Goal: Task Accomplishment & Management: Manage account settings

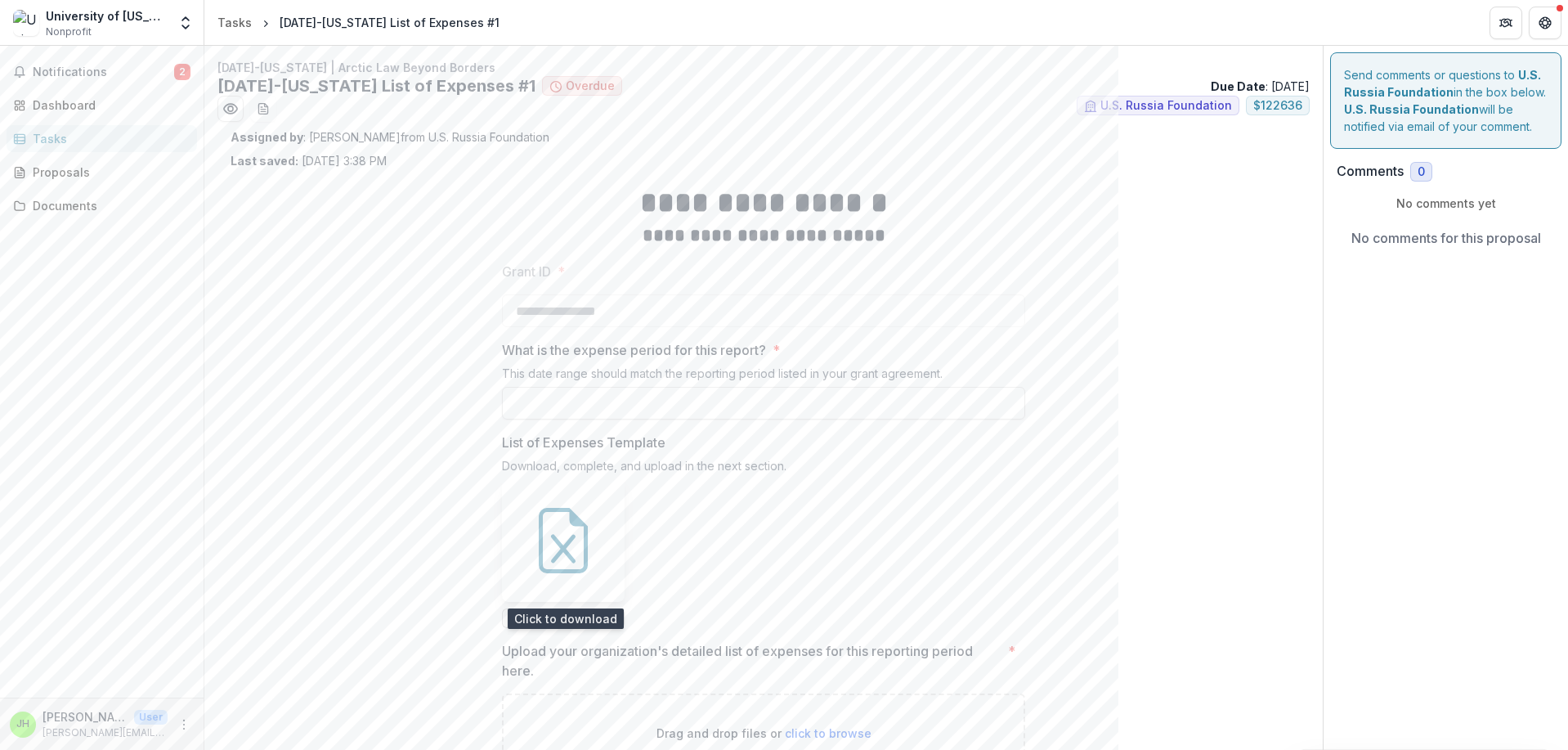
click at [551, 539] on icon at bounding box center [563, 540] width 65 height 65
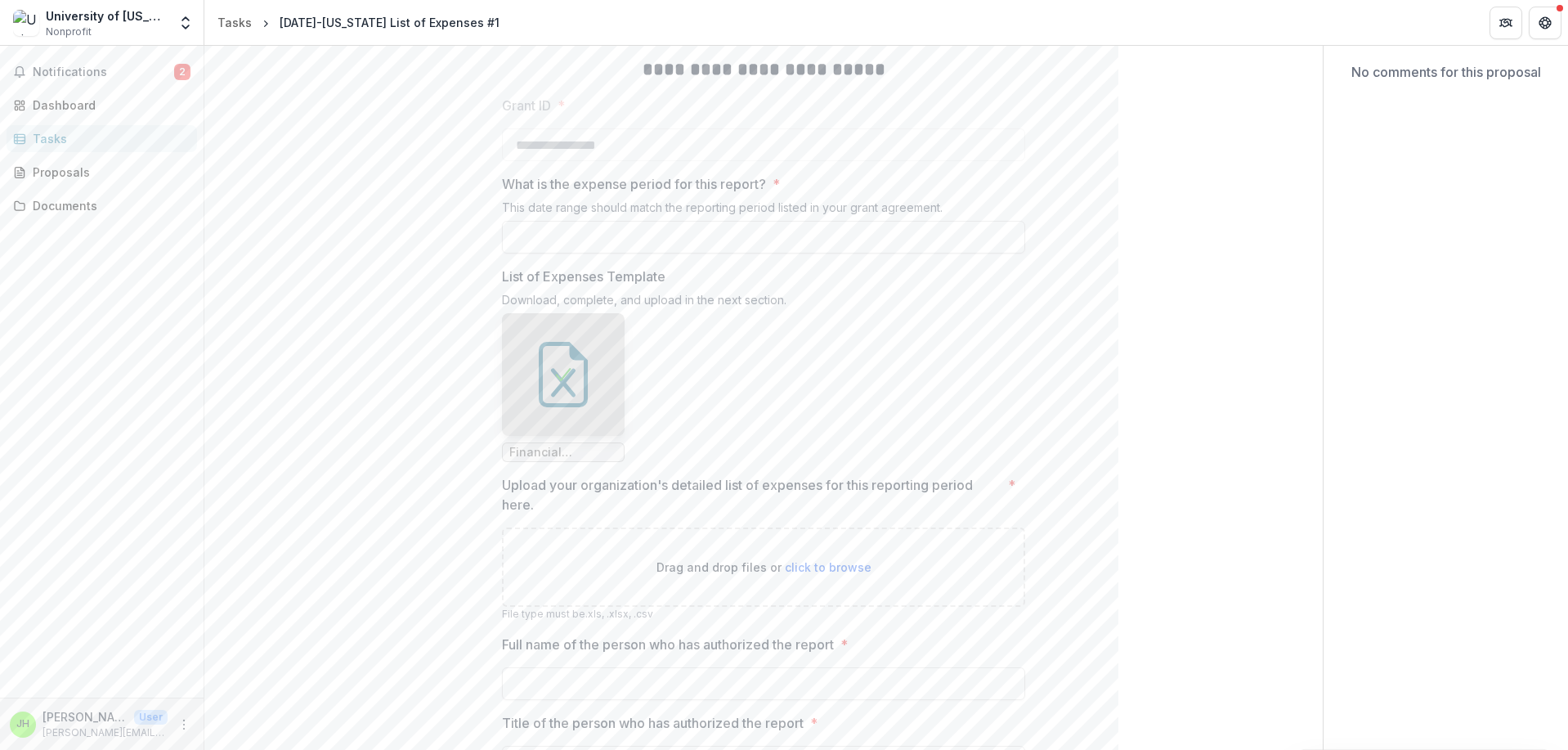
scroll to position [162, 0]
click at [565, 373] on icon at bounding box center [562, 377] width 20 height 20
click at [553, 393] on div at bounding box center [562, 377] width 122 height 122
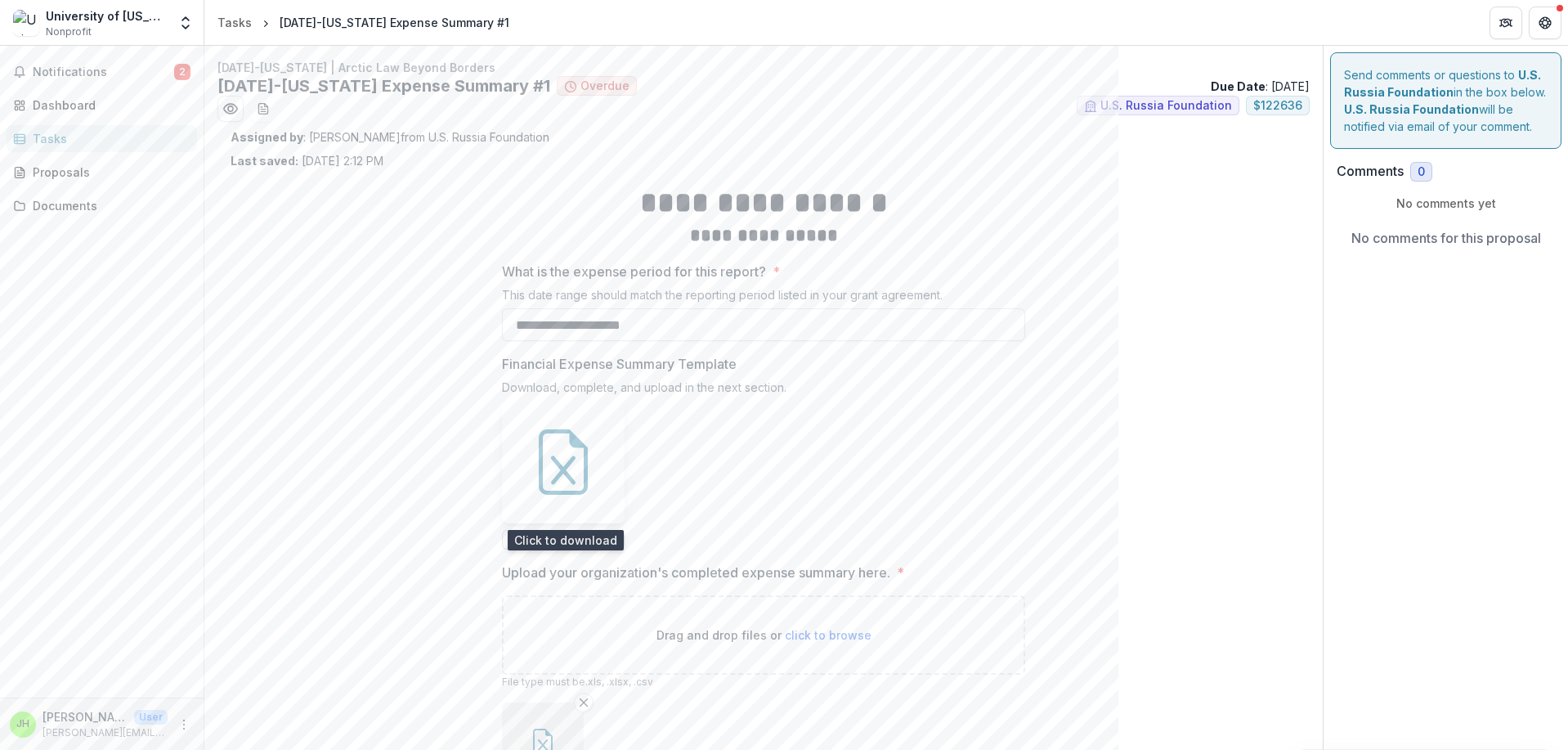
click at [570, 461] on icon at bounding box center [563, 470] width 24 height 29
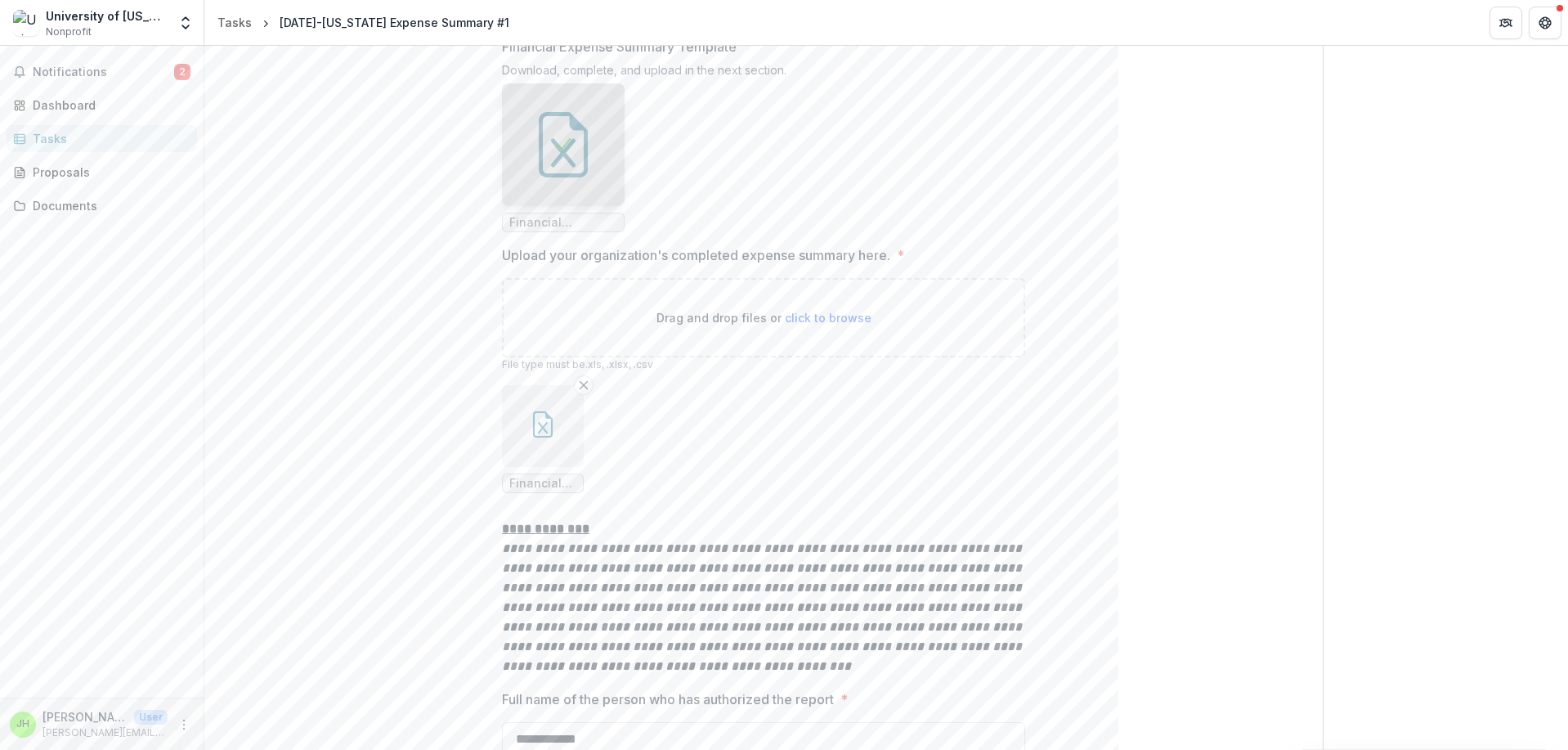
scroll to position [393, 0]
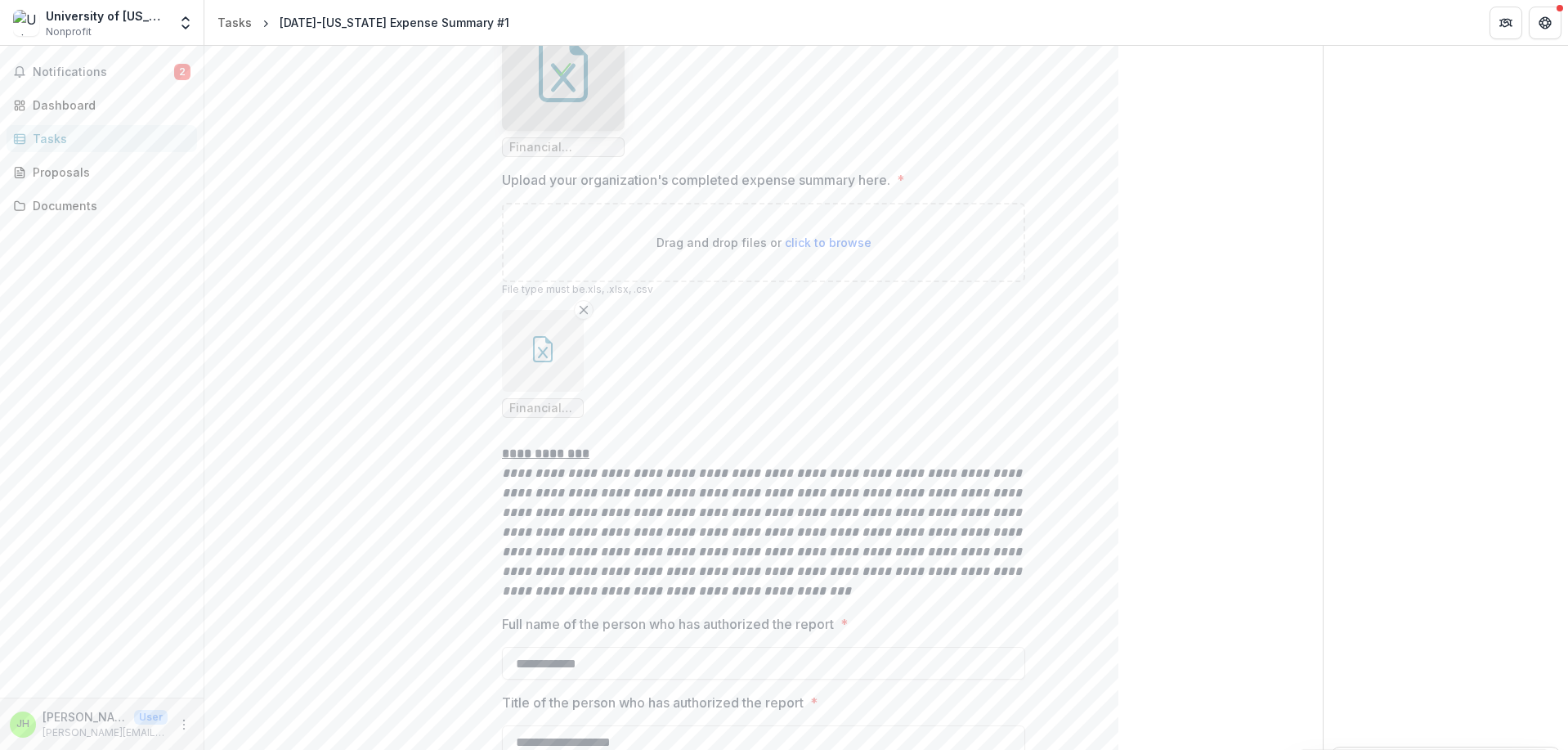
click at [531, 361] on icon "button" at bounding box center [543, 349] width 26 height 26
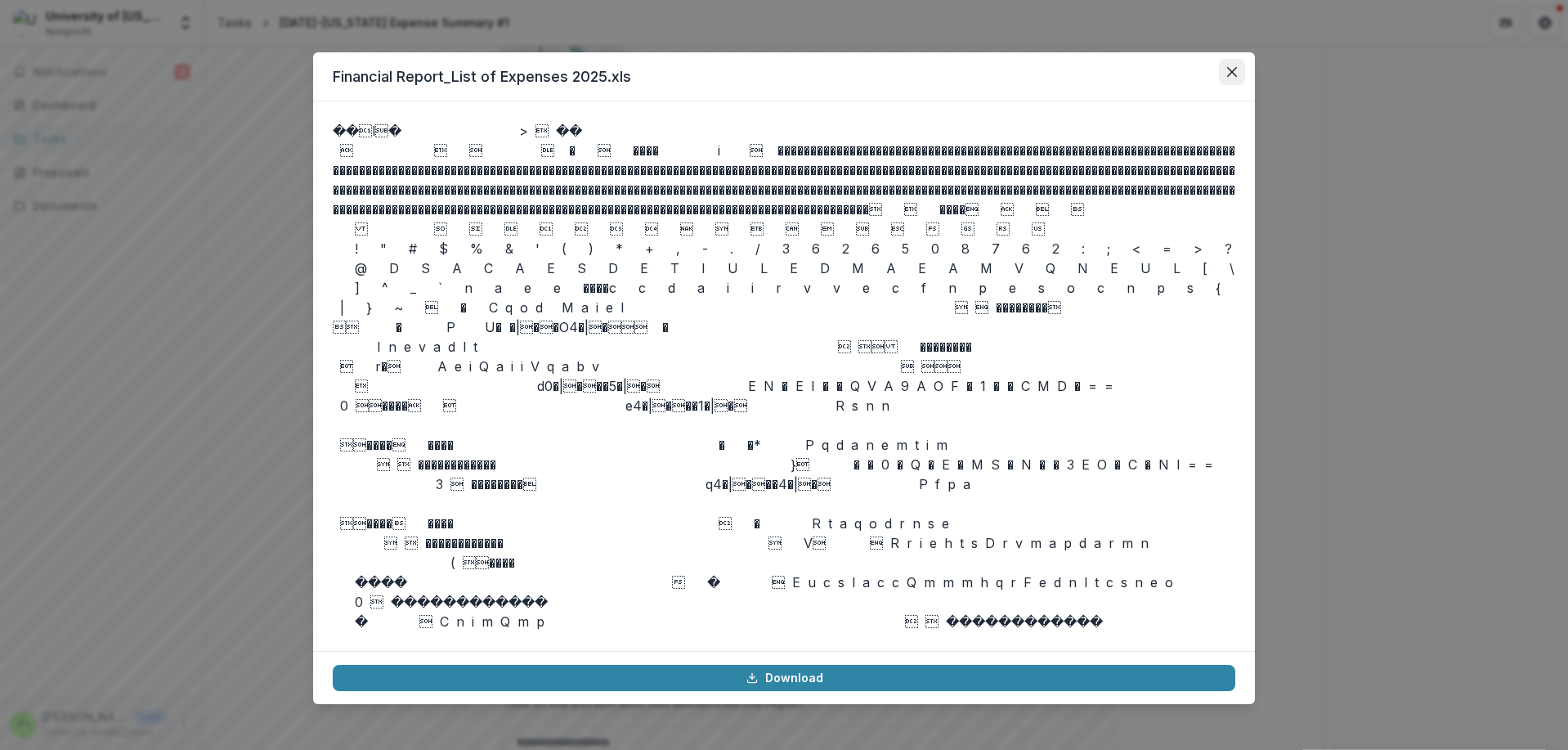
click at [1234, 71] on icon "Close" at bounding box center [1231, 72] width 10 height 10
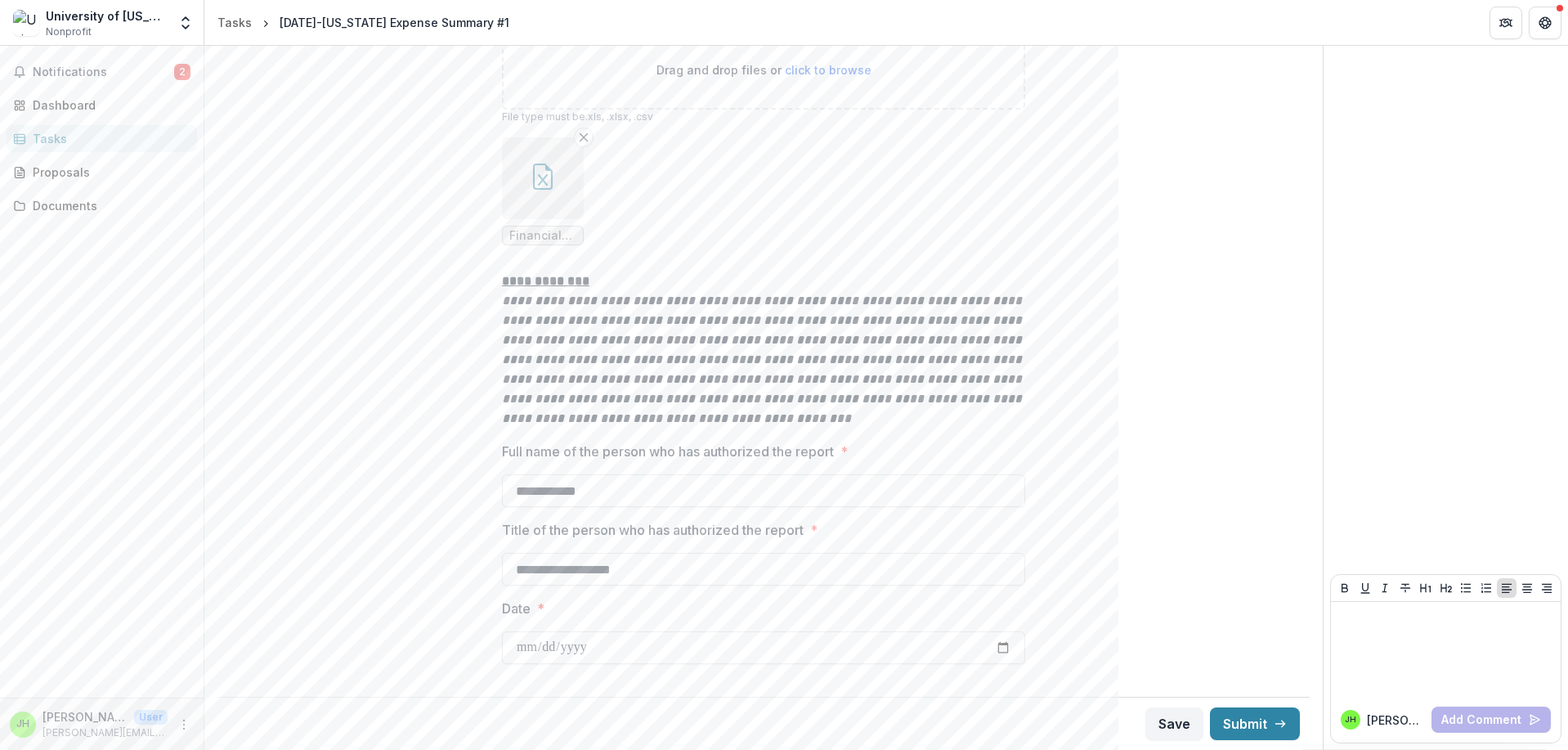
scroll to position [0, 0]
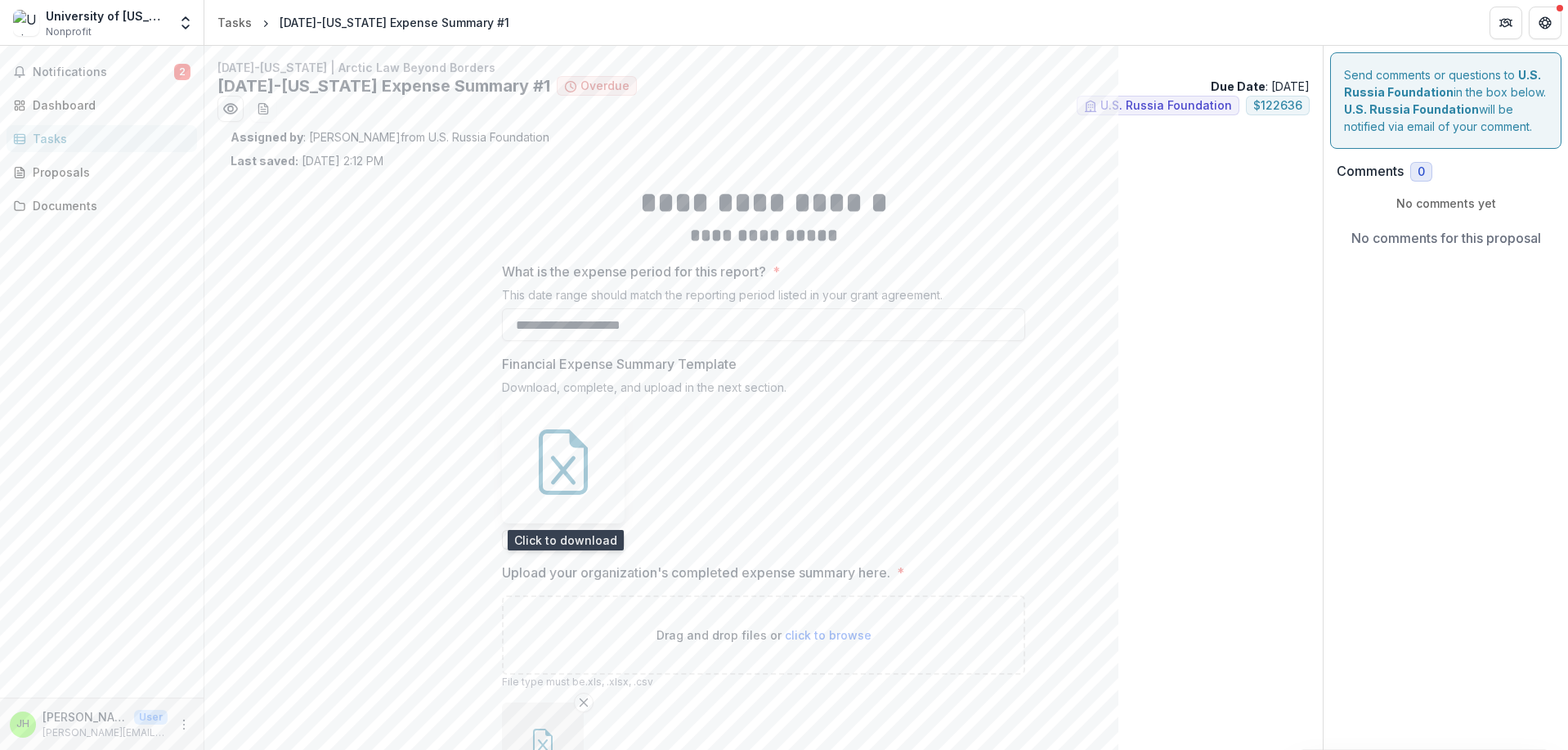
click at [536, 439] on icon at bounding box center [563, 462] width 65 height 65
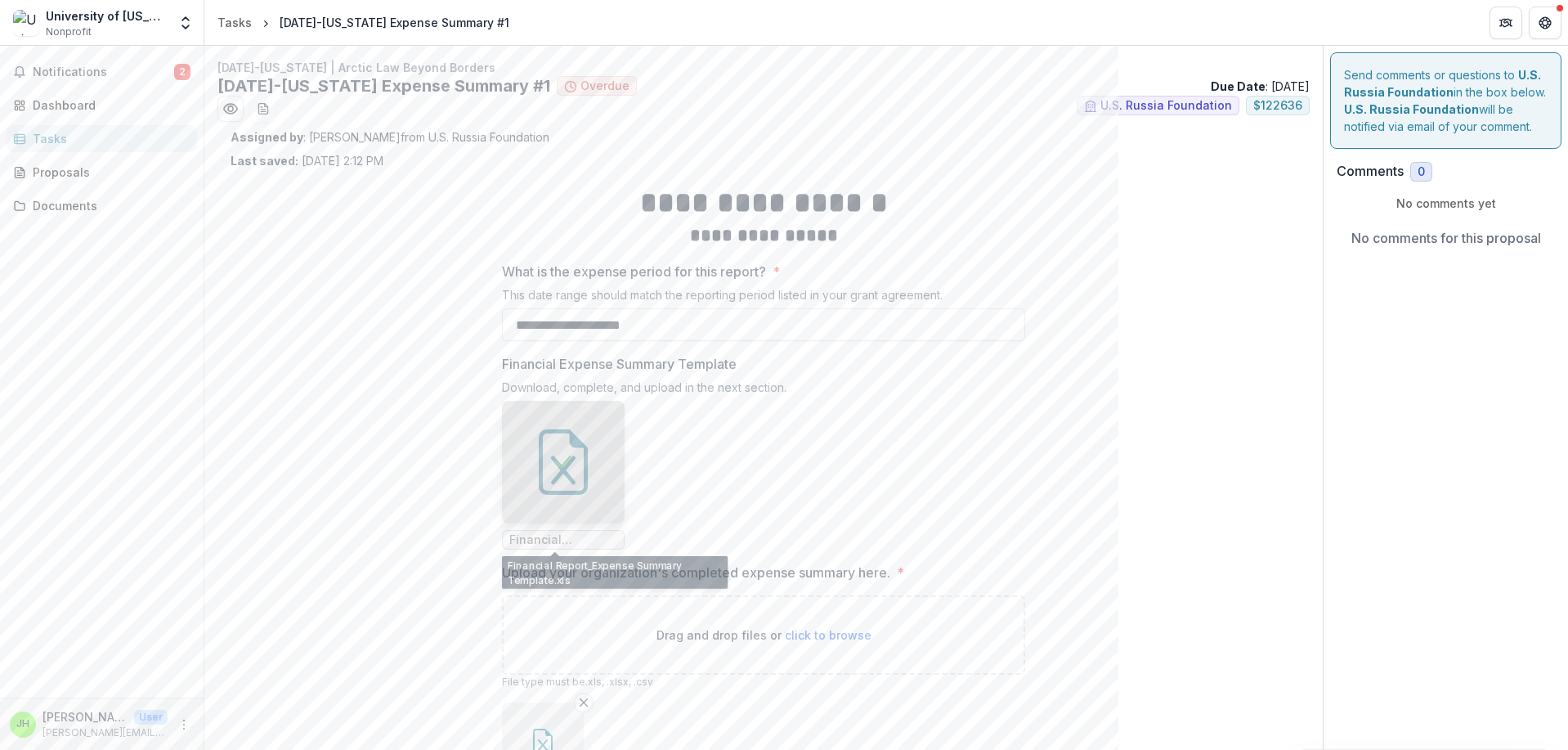
click at [564, 468] on icon at bounding box center [562, 462] width 20 height 20
